Goal: Check status: Check status

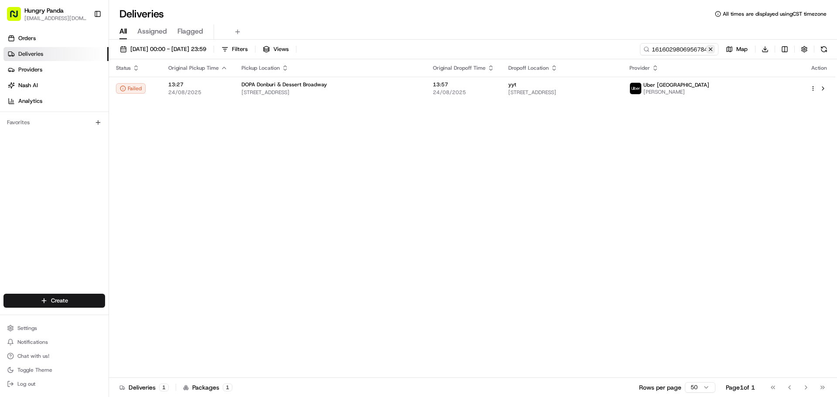
click at [713, 47] on button at bounding box center [710, 49] width 9 height 9
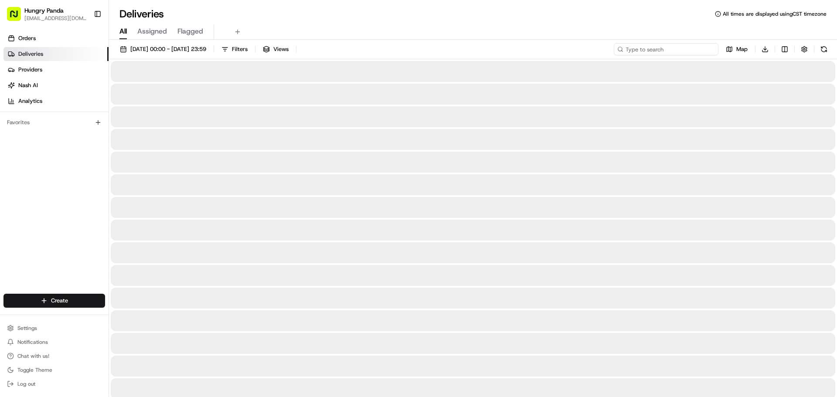
click at [699, 51] on input at bounding box center [666, 49] width 105 height 12
paste input "2305070186157742911698"
type input "2305070186157742911698"
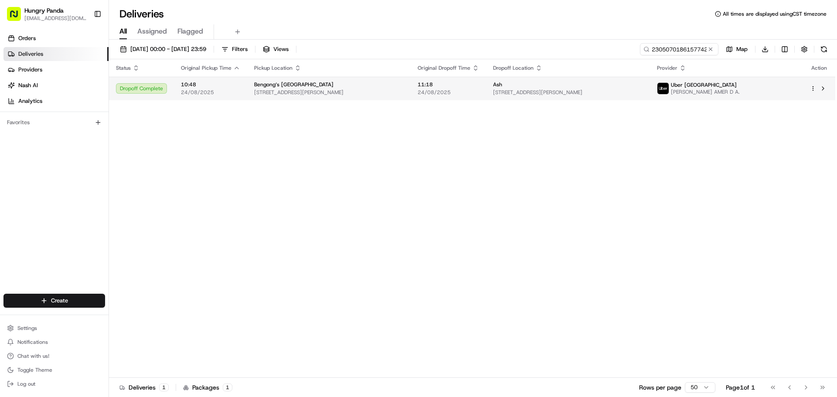
click at [640, 90] on span "[STREET_ADDRESS][PERSON_NAME]" at bounding box center [567, 92] width 149 height 7
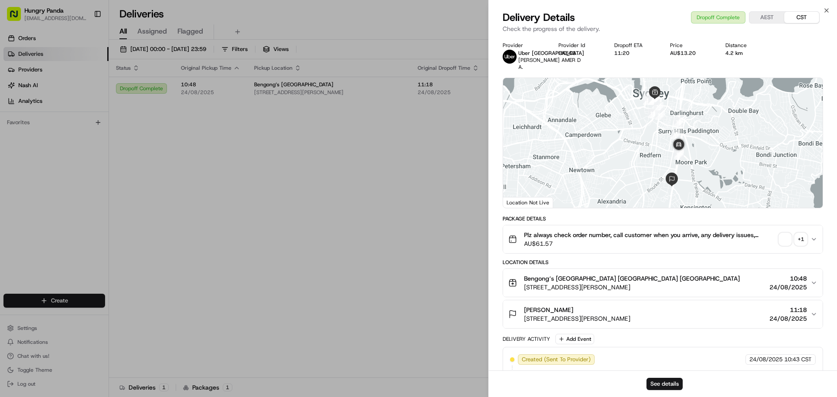
click at [782, 244] on span "button" at bounding box center [785, 239] width 12 height 12
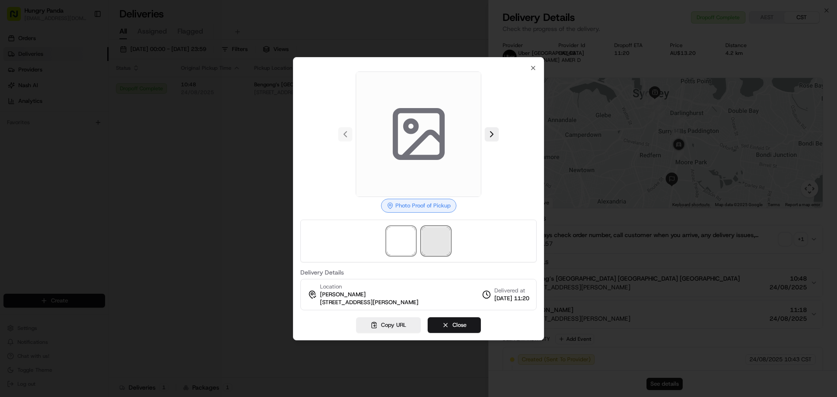
click at [431, 240] on span at bounding box center [436, 241] width 28 height 28
